Goal: Navigation & Orientation: Find specific page/section

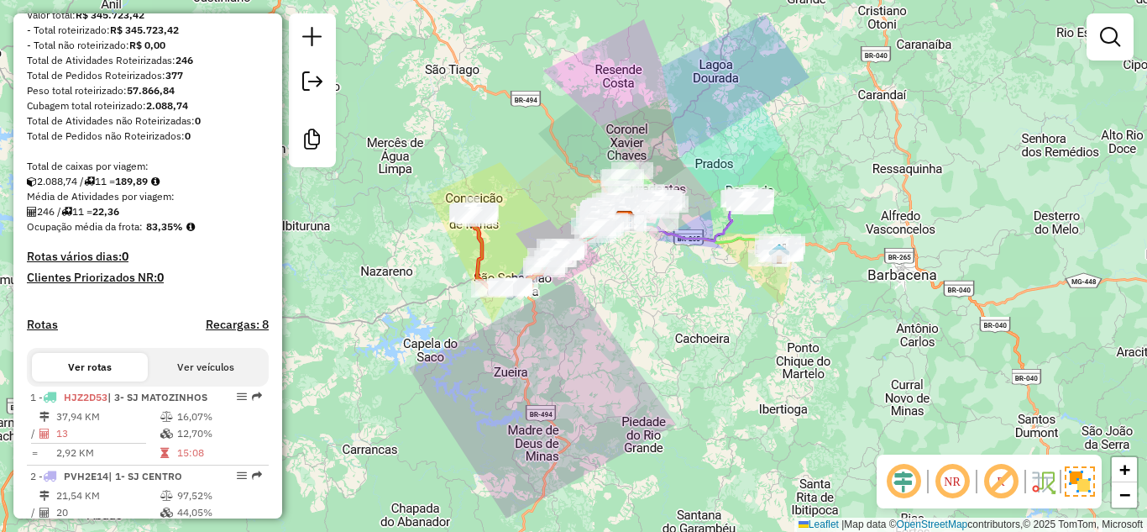
scroll to position [429, 0]
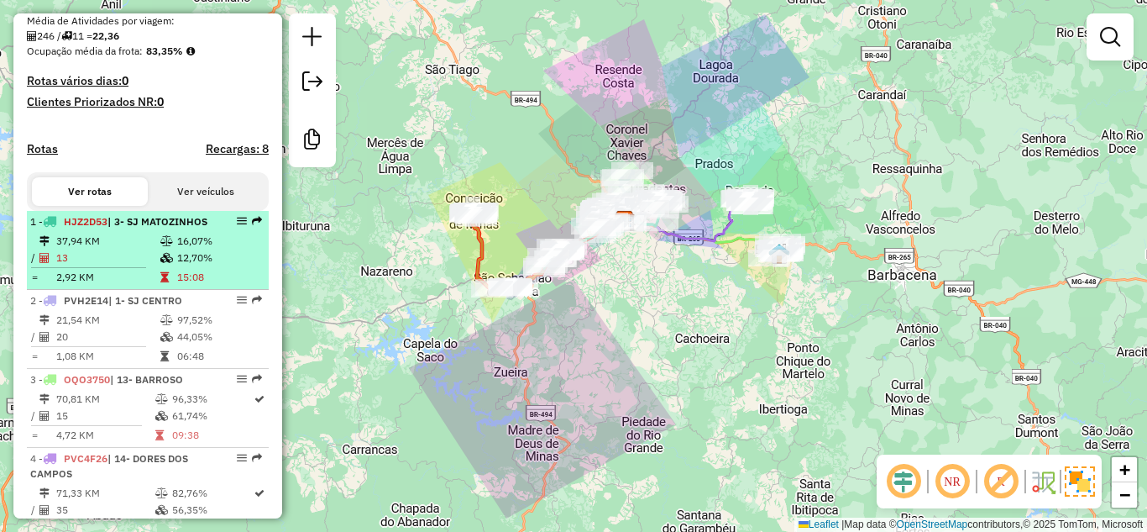
click at [118, 266] on td "13" at bounding box center [107, 257] width 104 height 17
select select "**********"
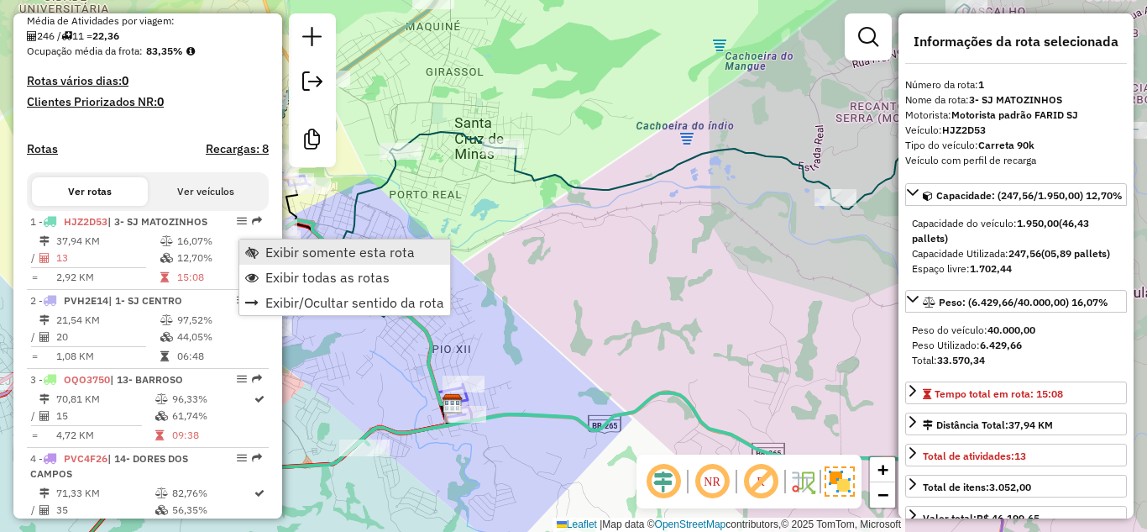
click at [286, 250] on span "Exibir somente esta rota" at bounding box center [339, 251] width 149 height 13
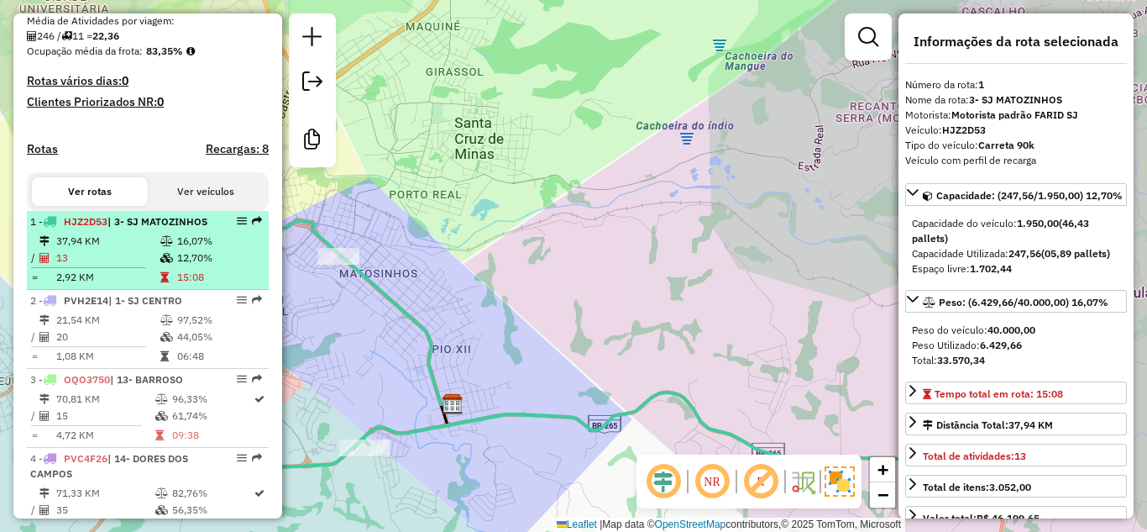
click at [131, 229] on div "1 - HJZ2D53 | 3- SJ MATOZINHOS" at bounding box center [119, 221] width 178 height 15
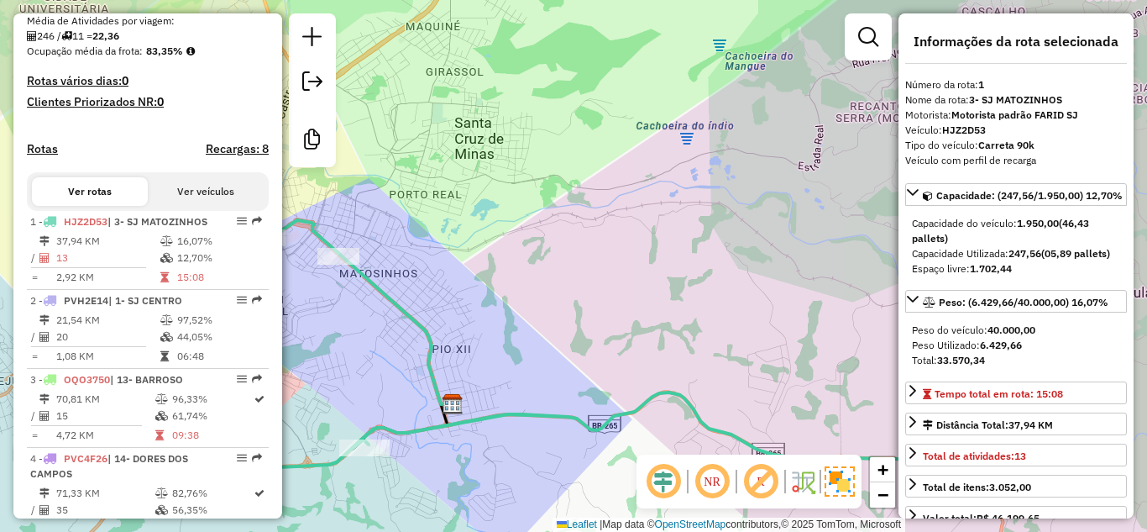
drag, startPoint x: 537, startPoint y: 328, endPoint x: 548, endPoint y: 273, distance: 56.5
click at [548, 273] on div "Janela de atendimento Grade de atendimento Capacidade Transportadoras Veículos …" at bounding box center [573, 266] width 1147 height 532
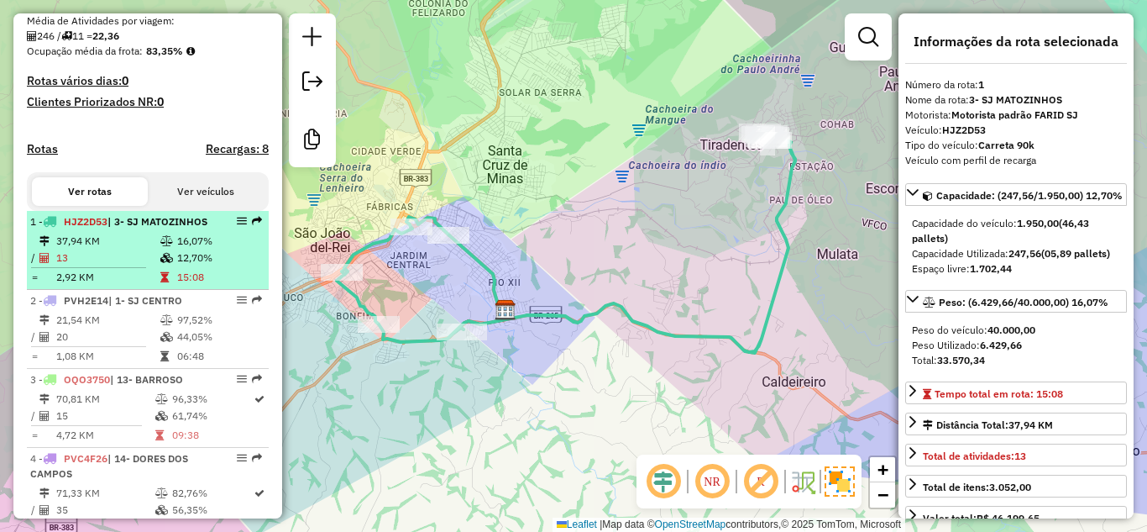
click at [111, 266] on td "13" at bounding box center [107, 257] width 104 height 17
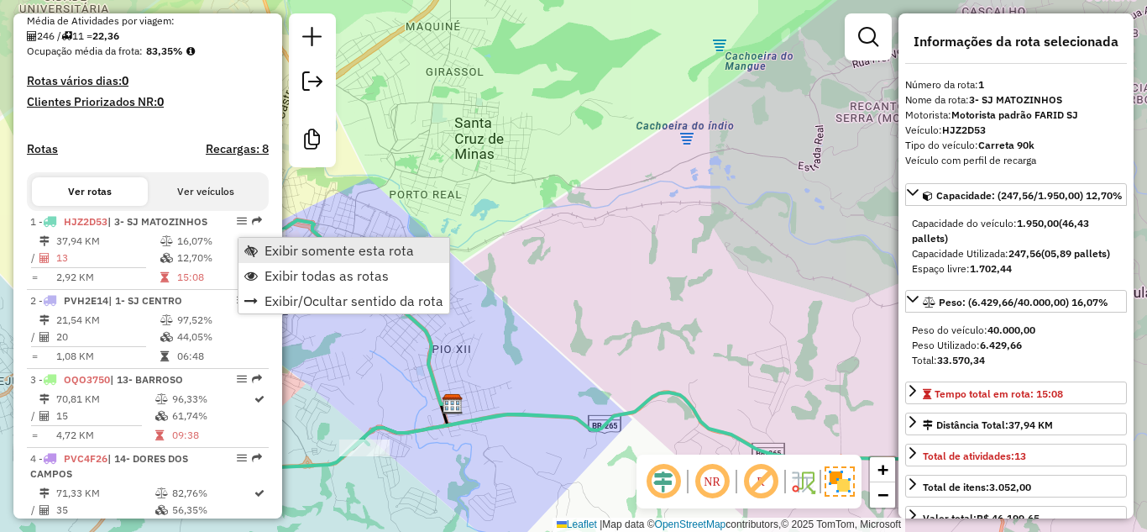
click at [293, 256] on span "Exibir somente esta rota" at bounding box center [339, 250] width 149 height 13
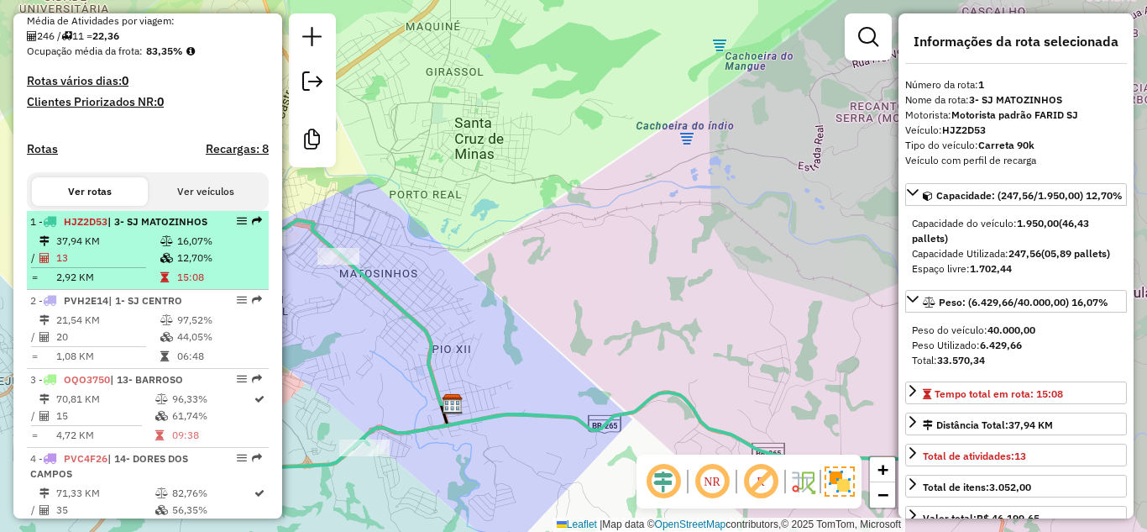
click at [123, 249] on td "37,94 KM" at bounding box center [107, 241] width 104 height 17
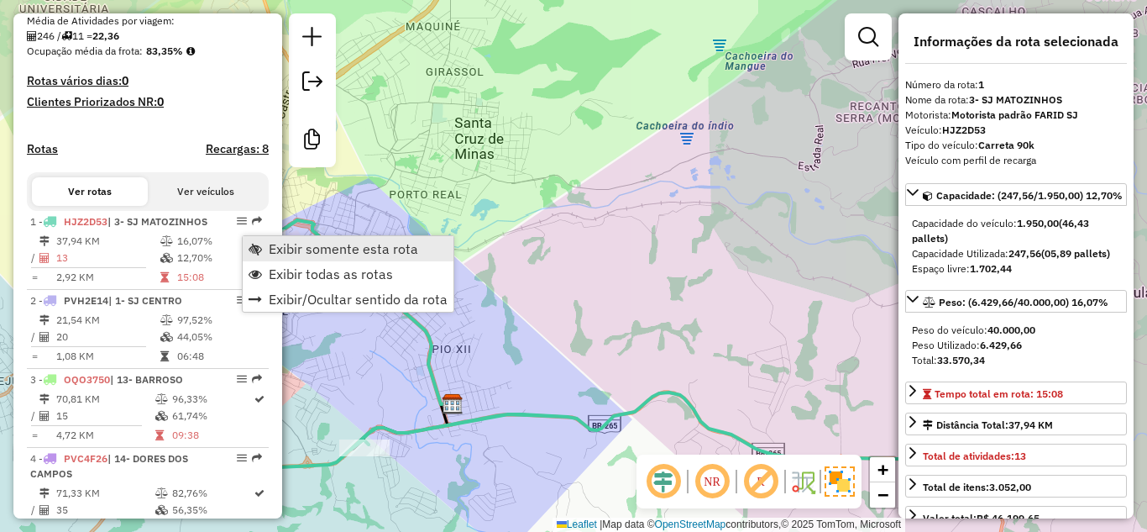
click at [273, 245] on span "Exibir somente esta rota" at bounding box center [343, 248] width 149 height 13
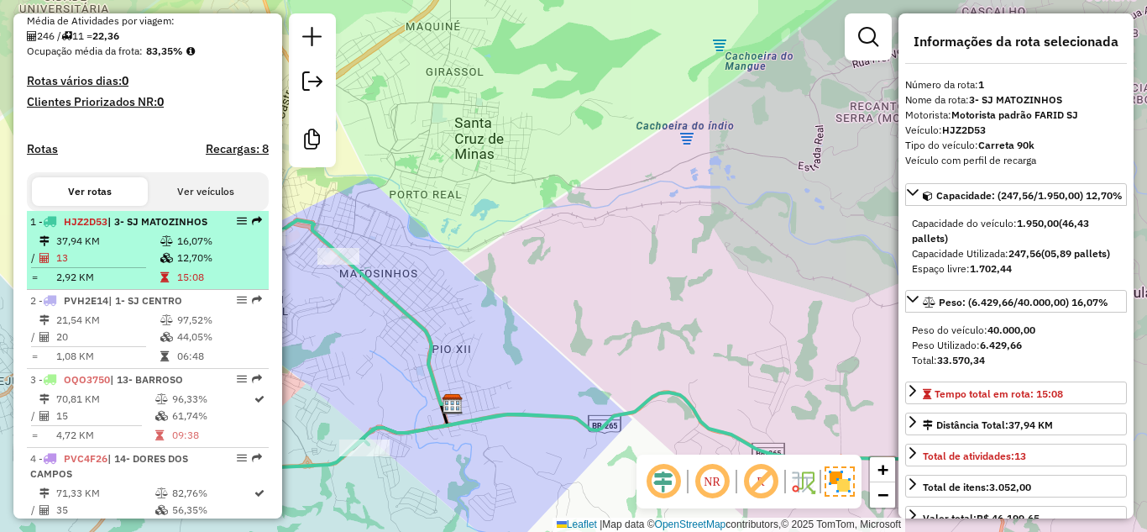
click at [186, 249] on td "16,07%" at bounding box center [218, 241] width 85 height 17
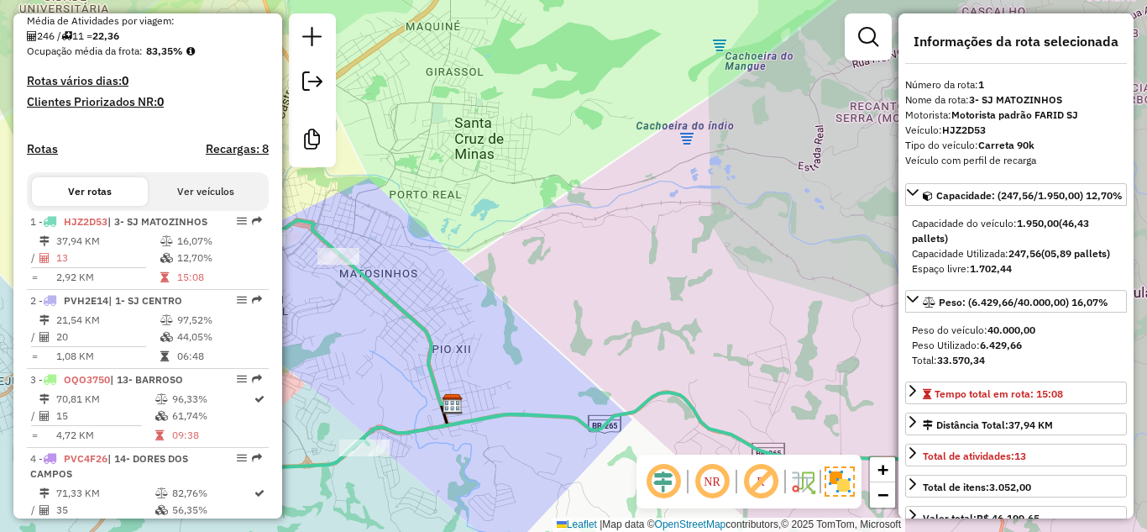
drag, startPoint x: 610, startPoint y: 309, endPoint x: 614, endPoint y: 271, distance: 38.0
click at [614, 271] on div "Janela de atendimento Grade de atendimento Capacidade Transportadoras Veículos …" at bounding box center [573, 266] width 1147 height 532
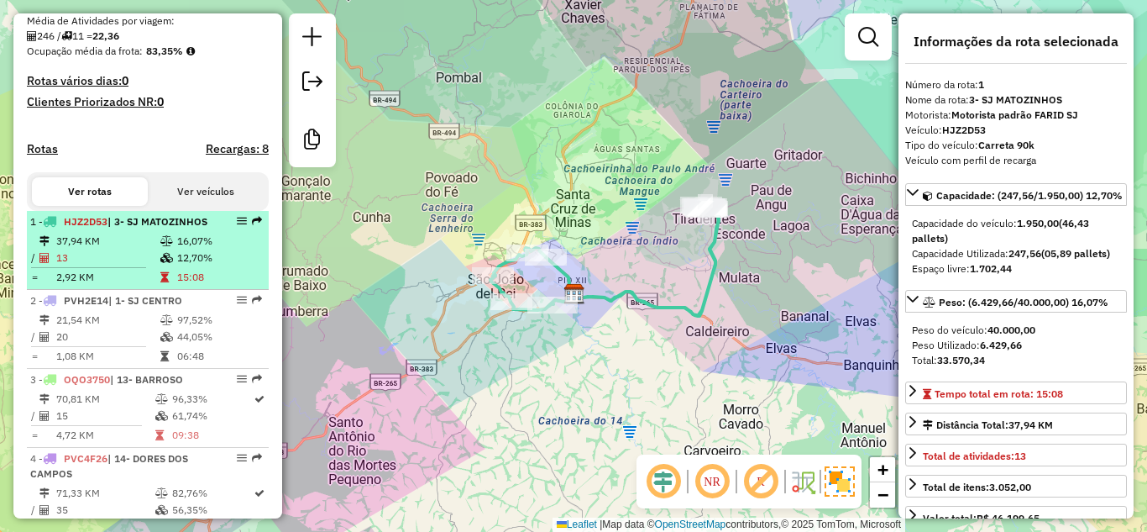
click at [71, 249] on td "37,94 KM" at bounding box center [107, 241] width 104 height 17
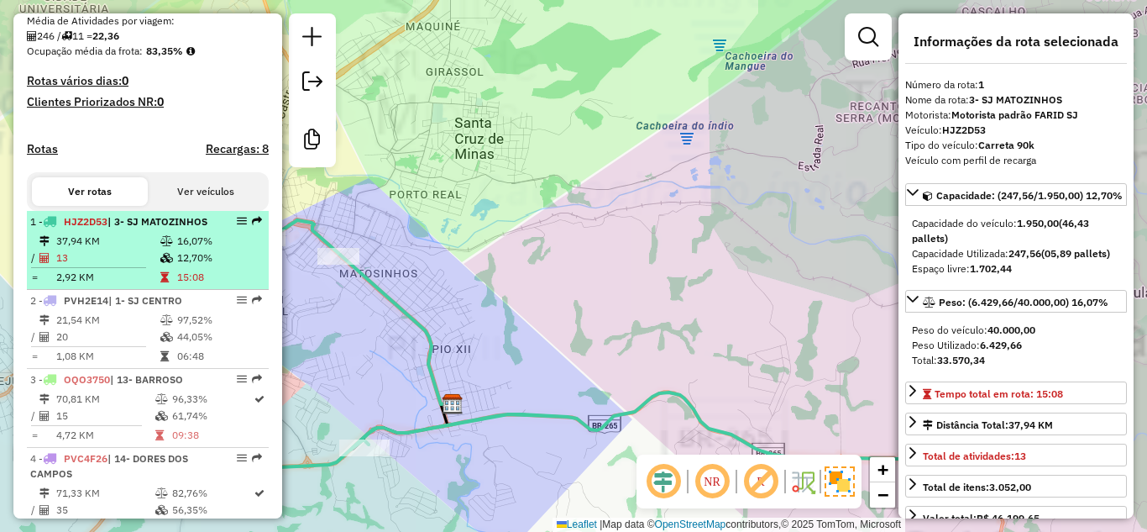
scroll to position [597, 0]
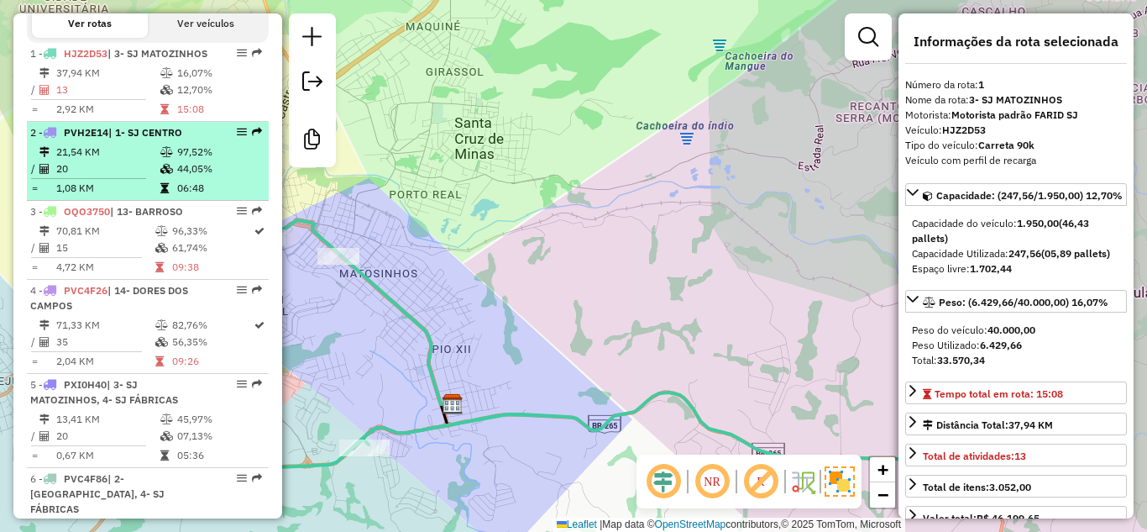
click at [121, 160] on td "21,54 KM" at bounding box center [107, 152] width 104 height 17
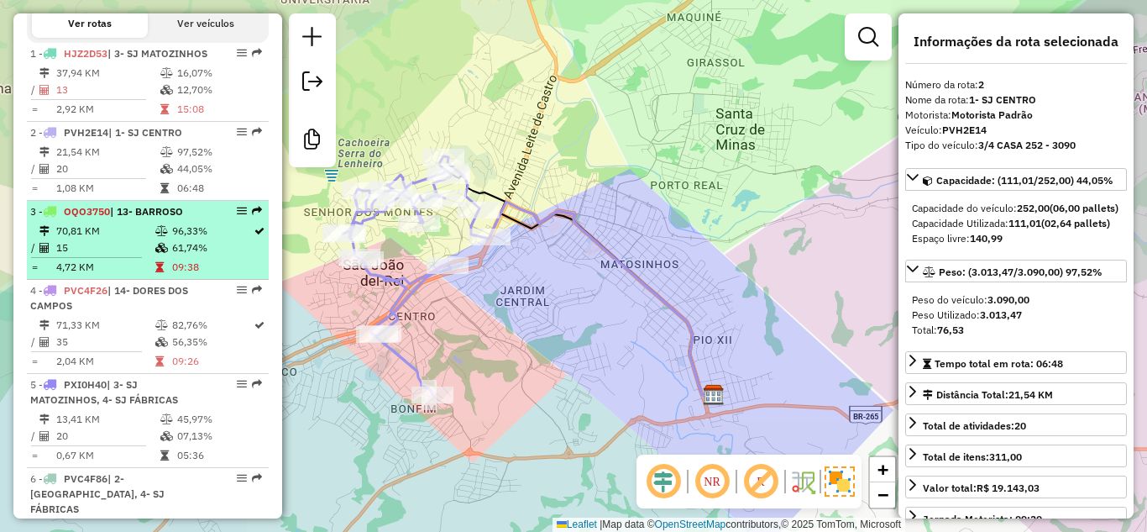
click at [175, 256] on td "61,74%" at bounding box center [211, 247] width 81 height 17
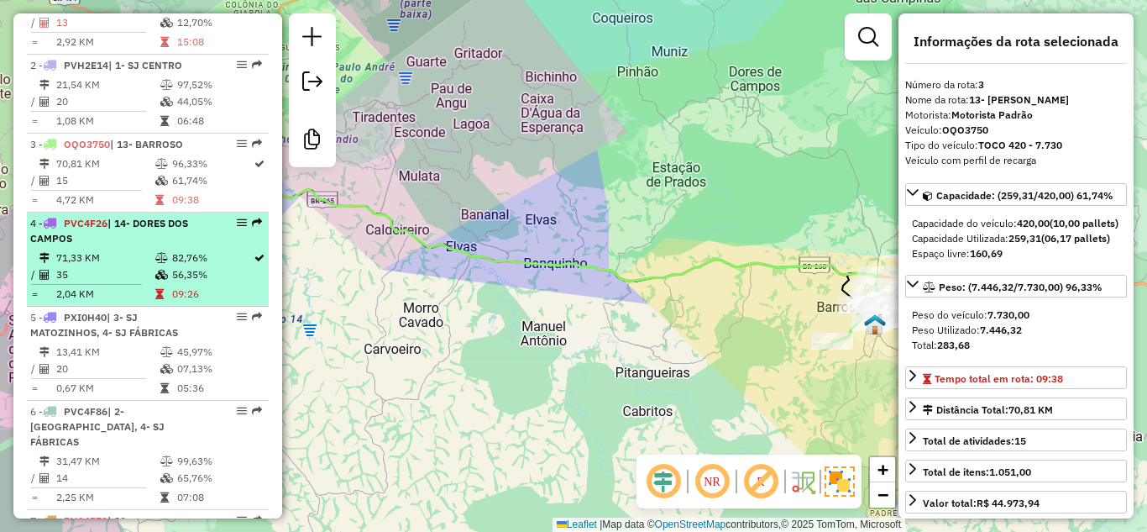
scroll to position [681, 0]
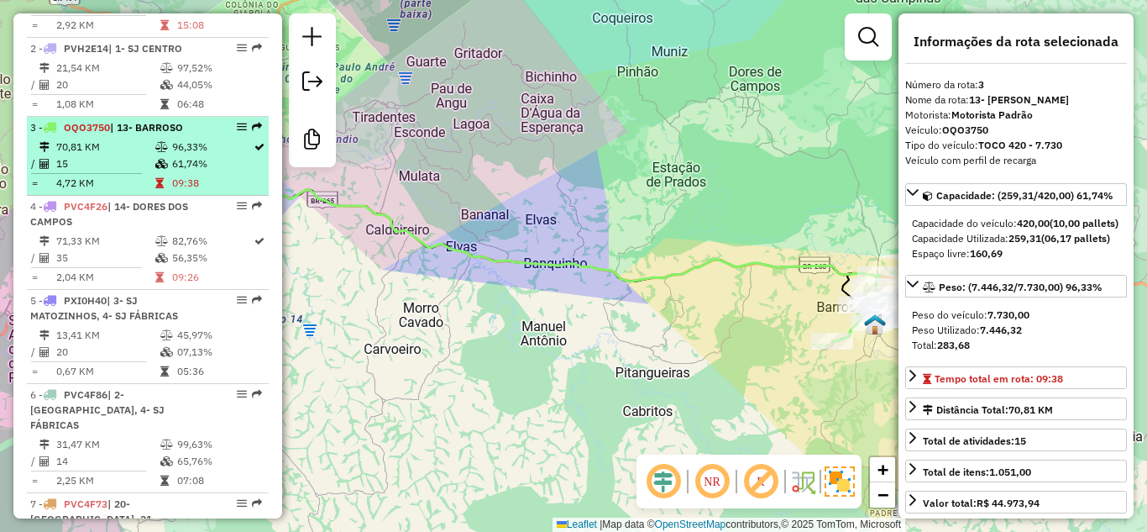
click at [161, 172] on td at bounding box center [163, 163] width 17 height 17
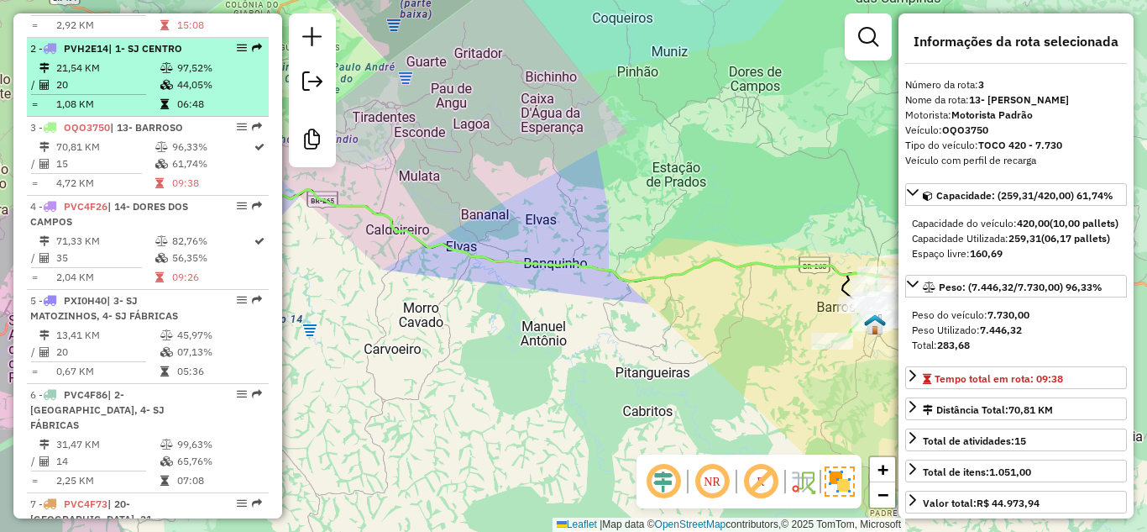
click at [165, 55] on span "| 1- SJ CENTRO" at bounding box center [145, 48] width 74 height 13
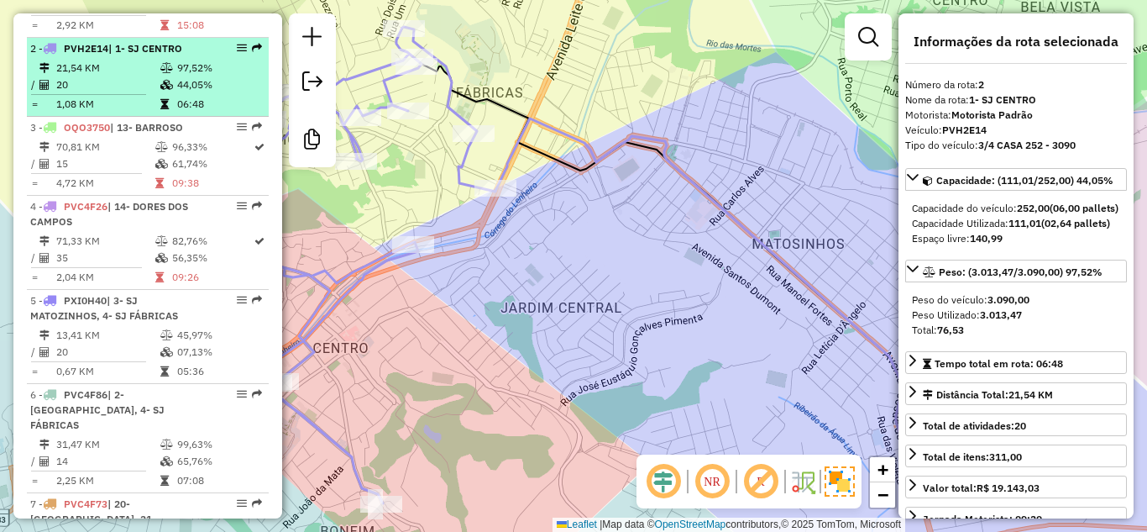
click at [155, 76] on td "21,54 KM" at bounding box center [107, 68] width 104 height 17
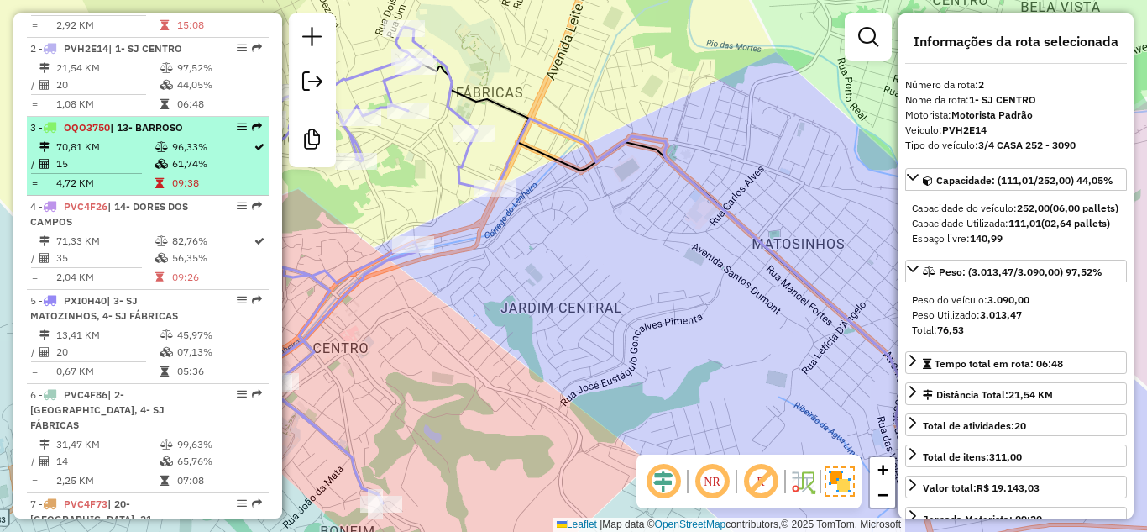
click at [117, 135] on div "3 - OQO3750 | 13- BARROSO" at bounding box center [119, 127] width 178 height 15
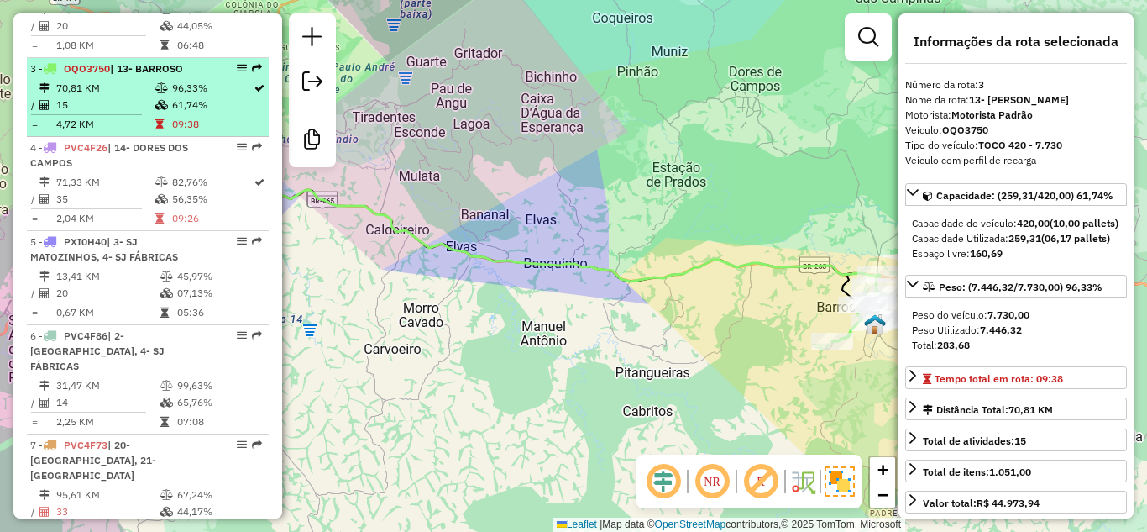
scroll to position [765, 0]
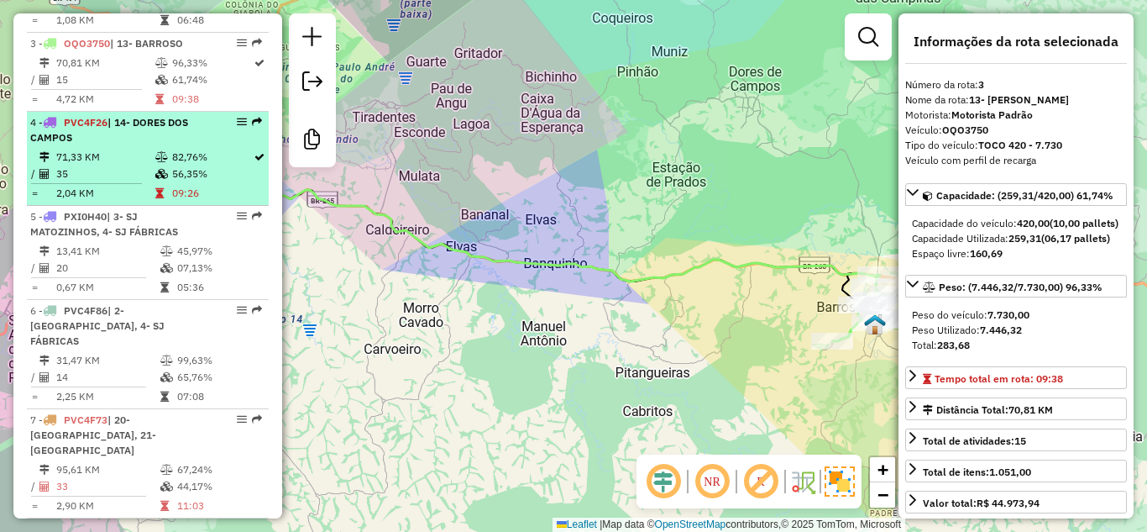
click at [136, 144] on span "| 14- DORES DOS CAMPOS" at bounding box center [109, 130] width 158 height 28
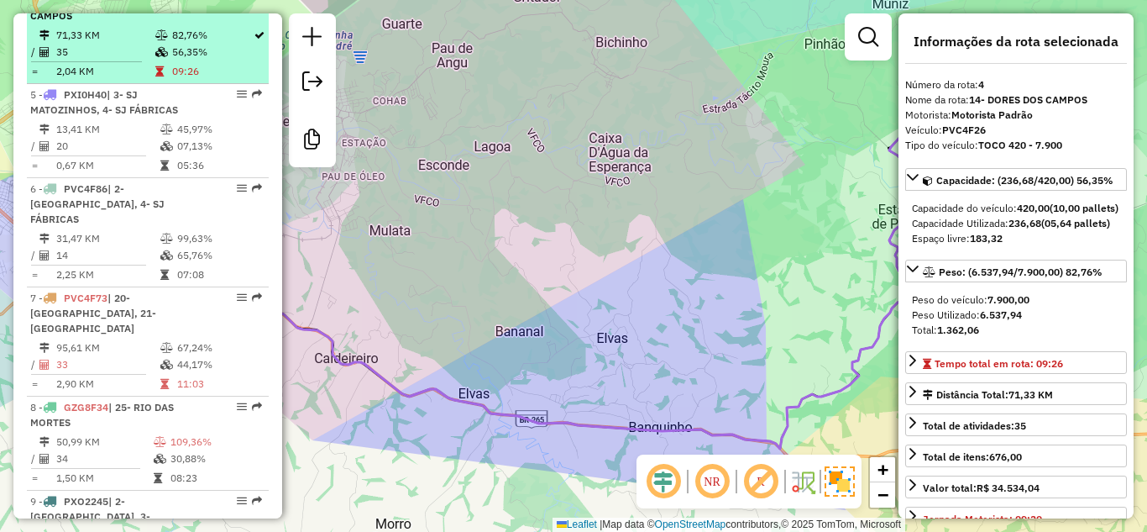
scroll to position [933, 0]
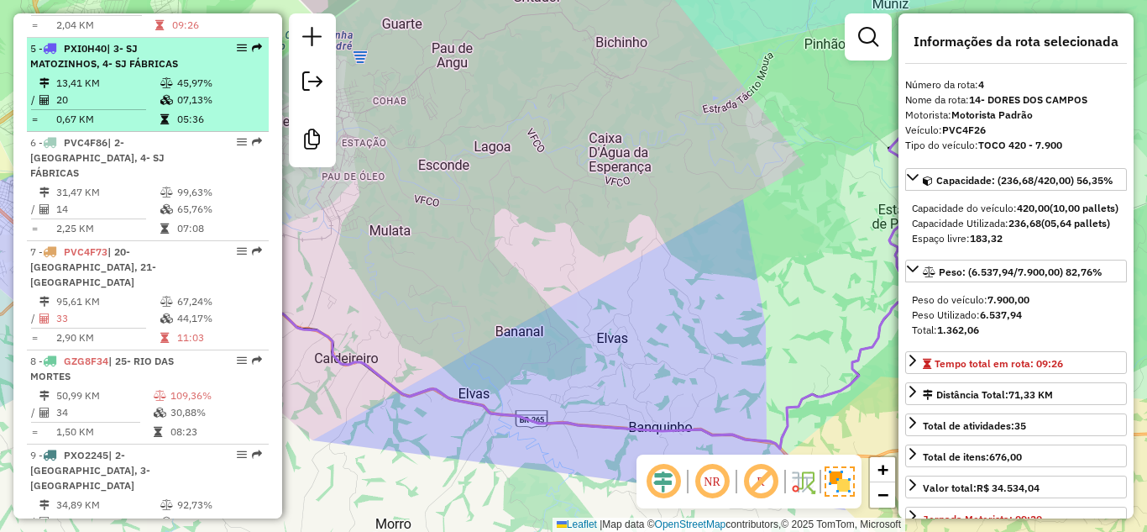
click at [144, 108] on td "20" at bounding box center [107, 100] width 104 height 17
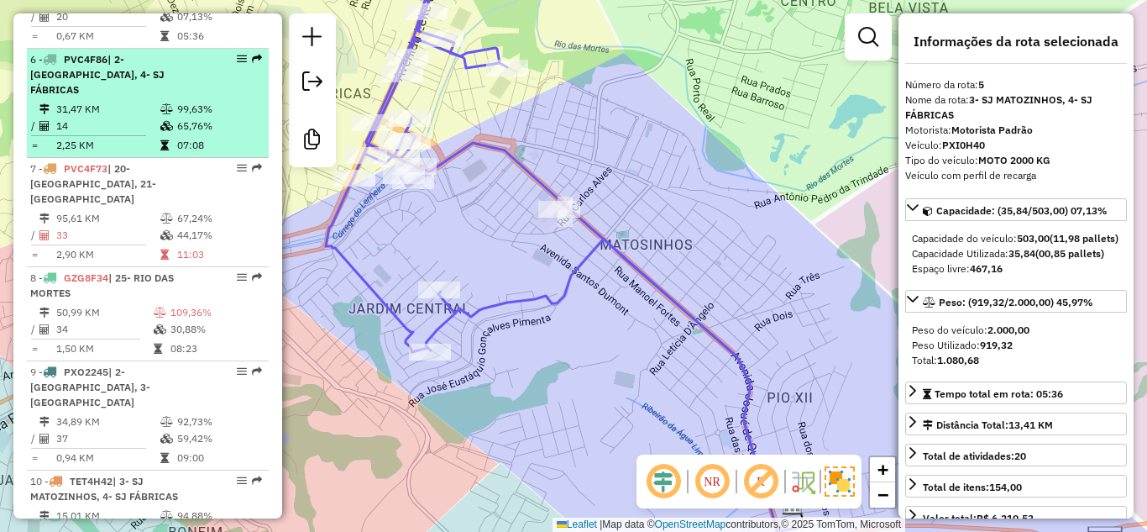
scroll to position [1017, 0]
click at [142, 117] on td "31,47 KM" at bounding box center [107, 108] width 104 height 17
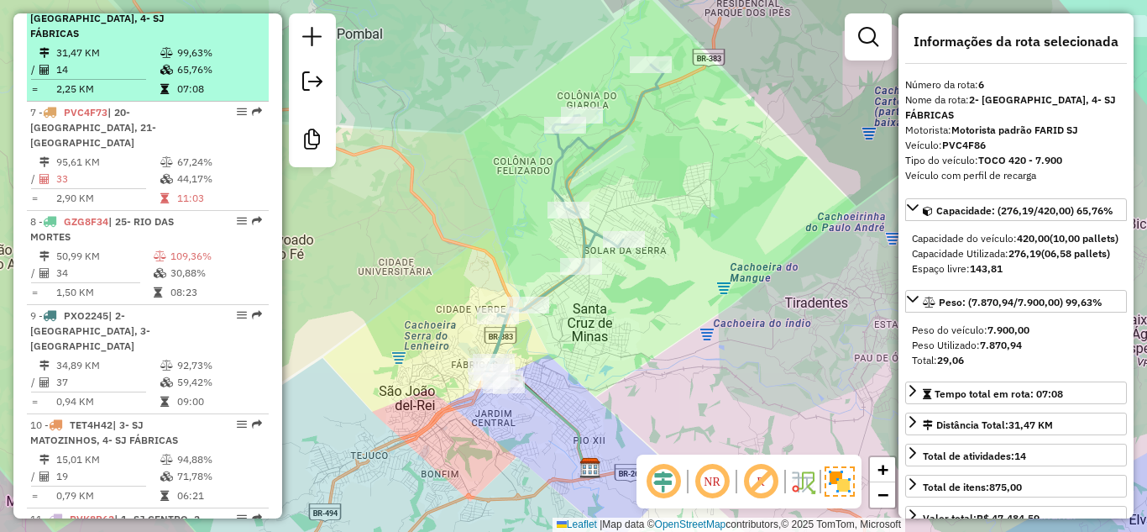
scroll to position [1101, 0]
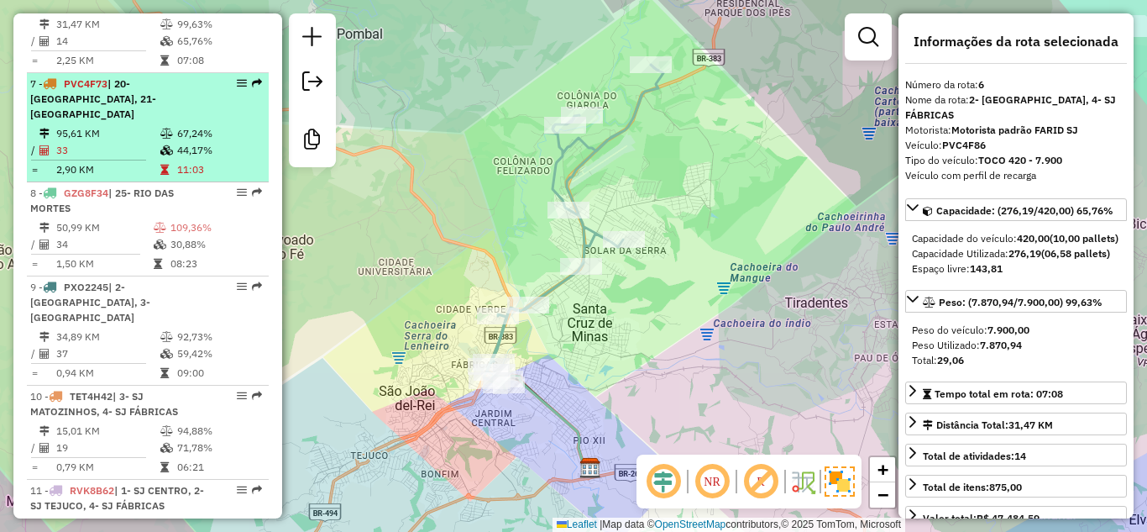
click at [142, 115] on span "| 20- [GEOGRAPHIC_DATA], 21- [GEOGRAPHIC_DATA]" at bounding box center [93, 98] width 126 height 43
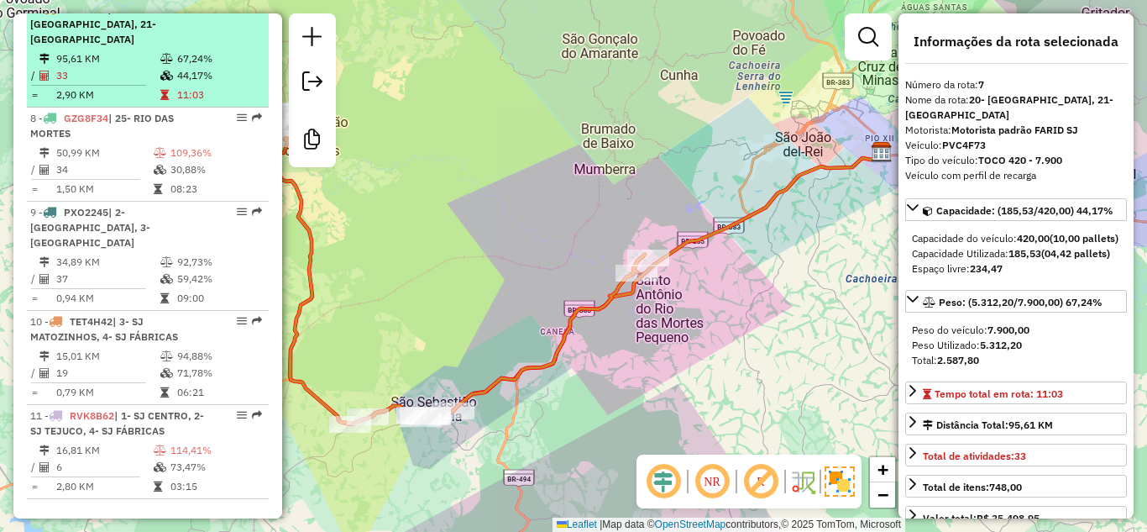
scroll to position [1185, 0]
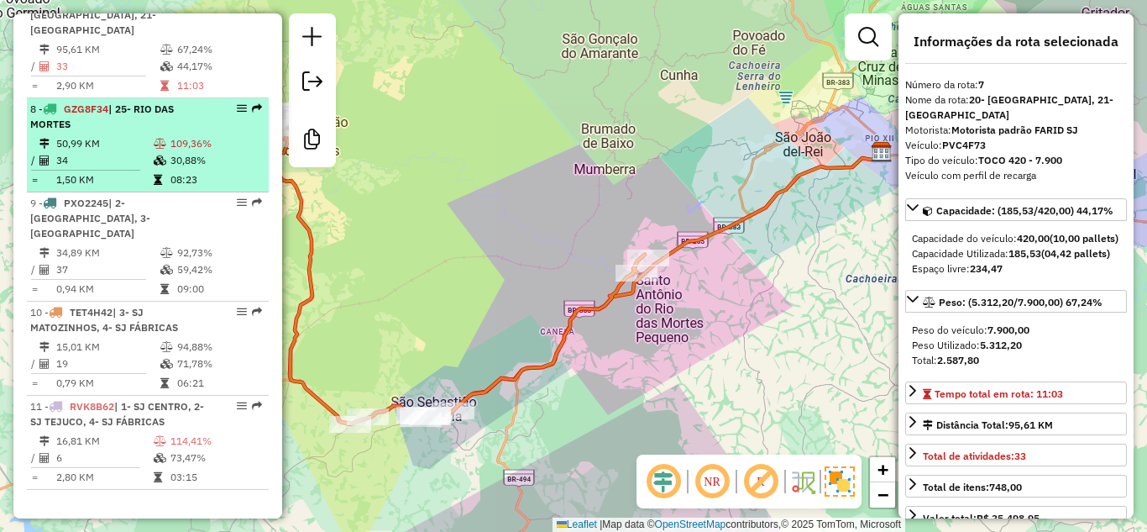
click at [139, 128] on span "| 25- RIO DAS MORTES" at bounding box center [102, 116] width 144 height 28
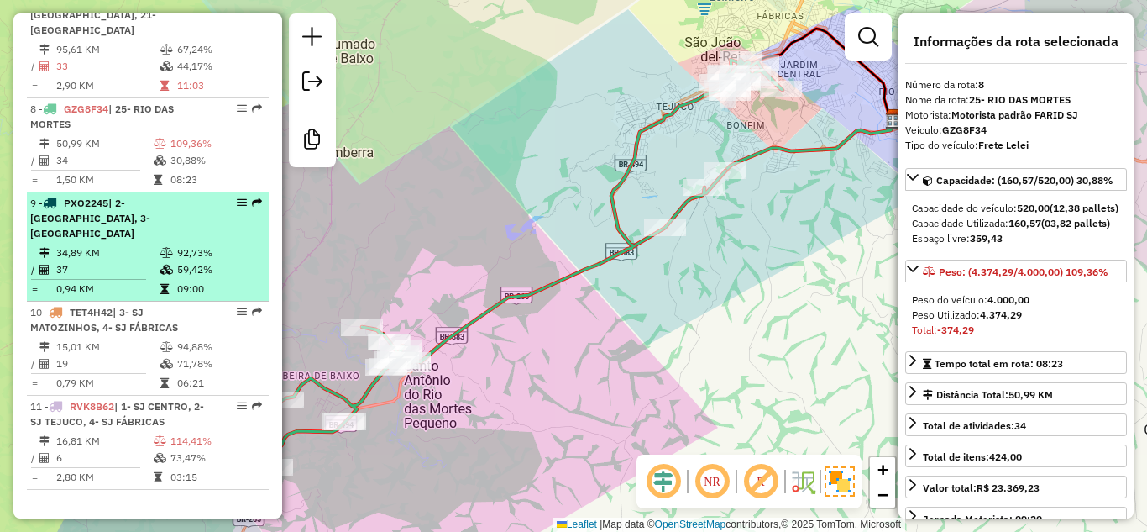
click at [150, 221] on span "| 2- [GEOGRAPHIC_DATA], 3- [GEOGRAPHIC_DATA]" at bounding box center [90, 218] width 120 height 43
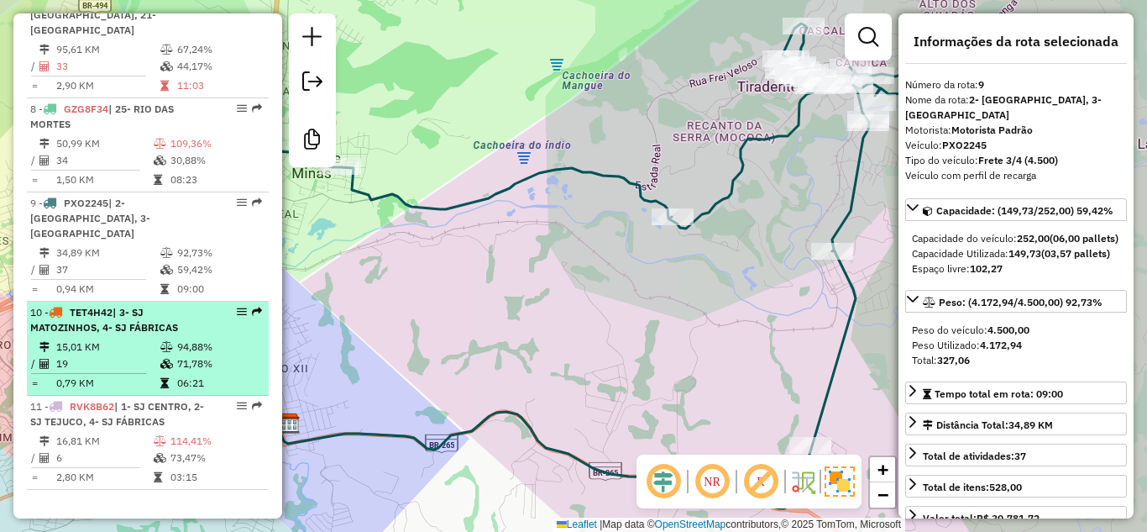
click at [150, 332] on span "| 3- SJ MATOZINHOS, 4- SJ FÁBRICAS" at bounding box center [104, 320] width 148 height 28
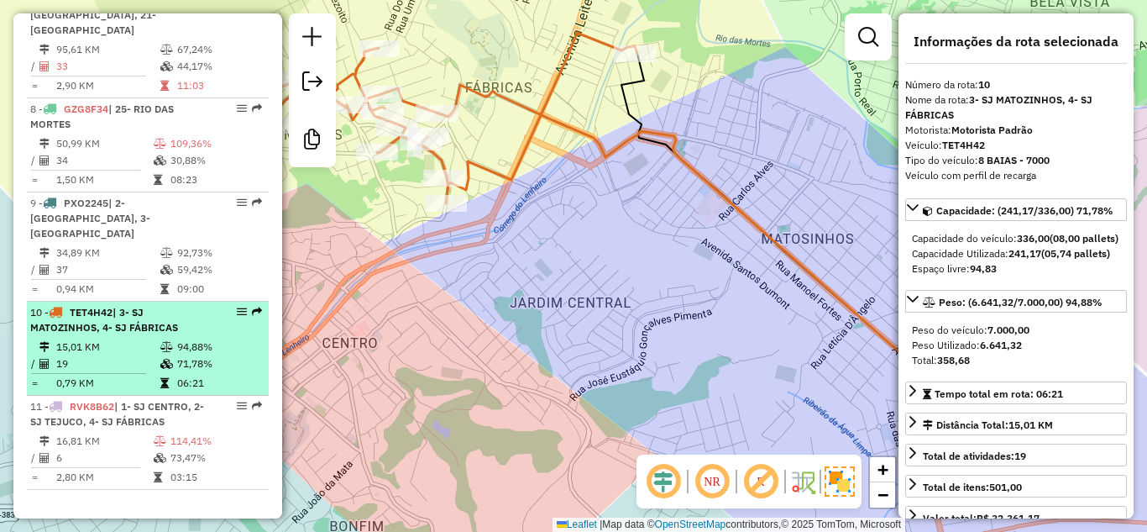
click at [150, 343] on td "15,01 KM" at bounding box center [107, 346] width 104 height 17
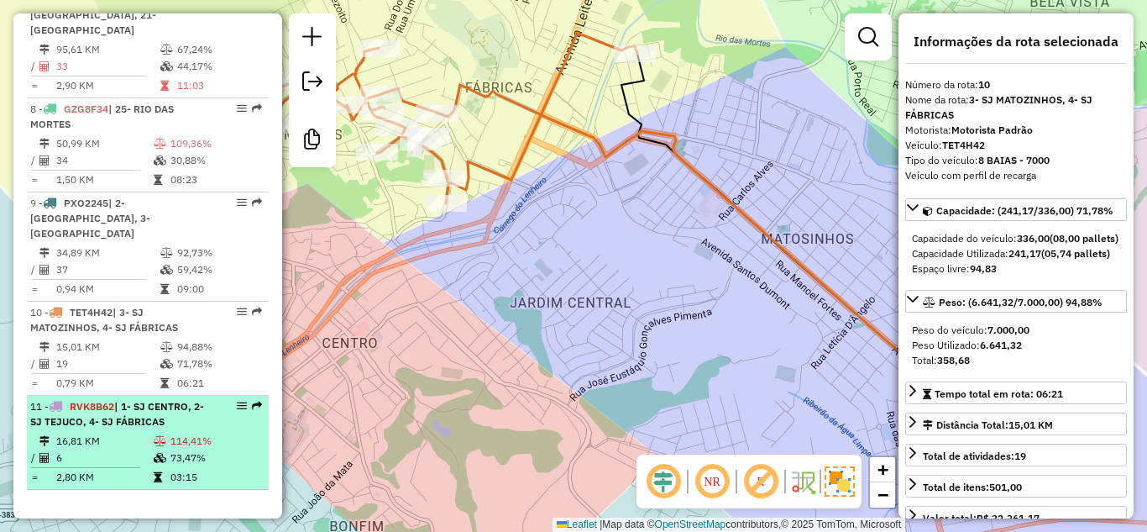
click at [154, 443] on icon at bounding box center [160, 441] width 13 height 10
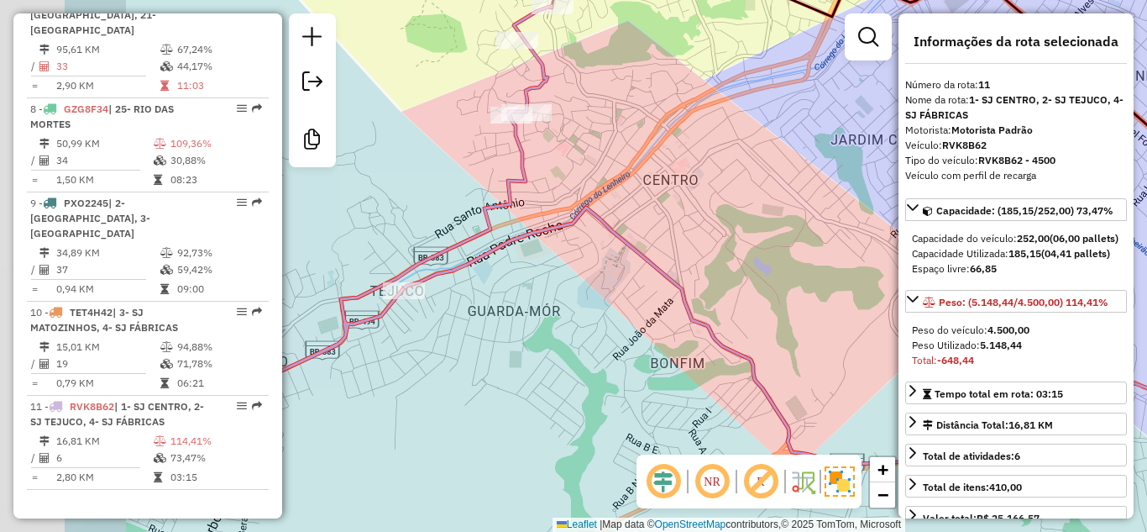
drag, startPoint x: 484, startPoint y: 302, endPoint x: 639, endPoint y: 263, distance: 160.3
click at [639, 263] on div "Janela de atendimento Grade de atendimento Capacidade Transportadoras Veículos …" at bounding box center [573, 266] width 1147 height 532
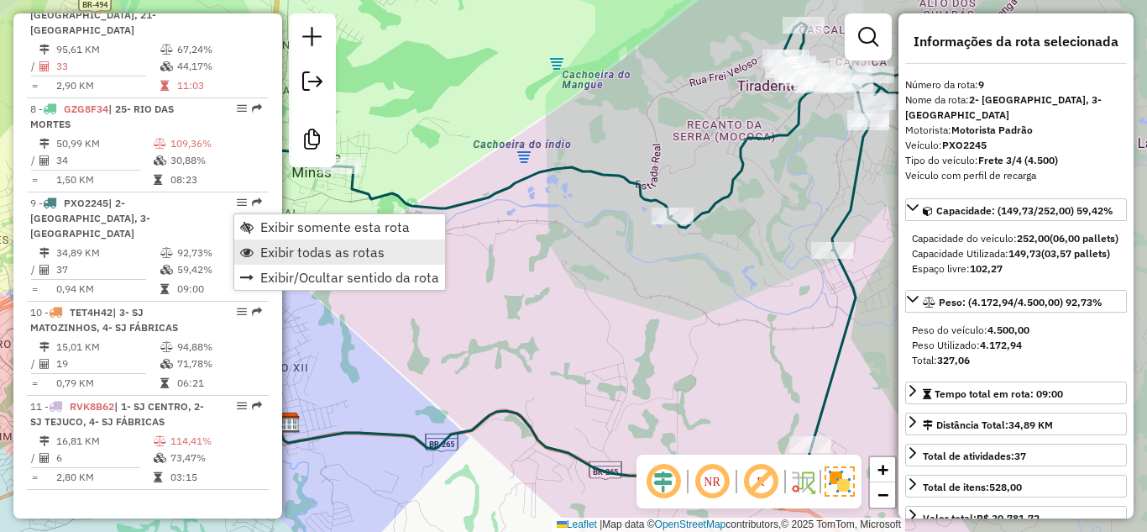
click at [298, 242] on link "Exibir todas as rotas" at bounding box center [339, 251] width 211 height 25
